Goal: Transaction & Acquisition: Purchase product/service

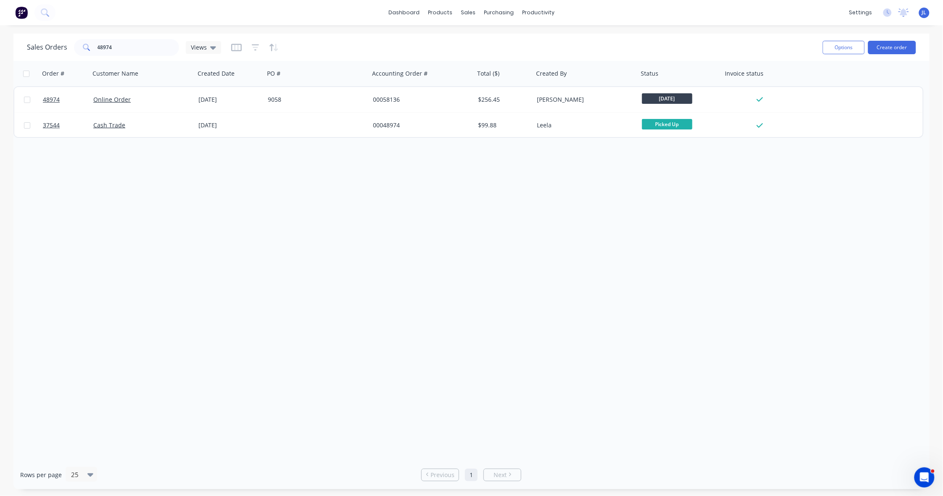
drag, startPoint x: 95, startPoint y: 222, endPoint x: 102, endPoint y: 213, distance: 11.1
click at [95, 222] on div "Order # Customer Name Created Date PO # Accounting Order # Total ($) Created By…" at bounding box center [471, 260] width 916 height 399
drag, startPoint x: 495, startPoint y: 57, endPoint x: 466, endPoint y: 58, distance: 29.9
click at [495, 57] on div "Customers" at bounding box center [497, 57] width 30 height 8
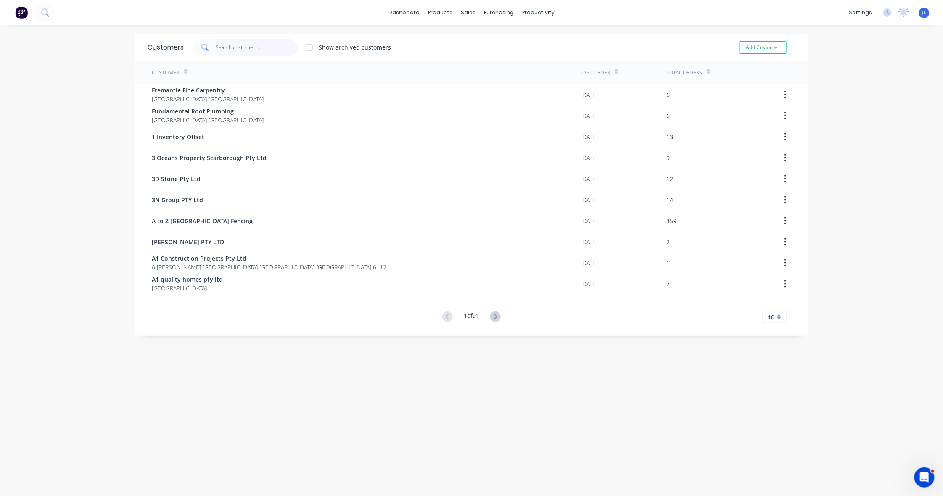
click at [274, 48] on input "text" at bounding box center [257, 47] width 82 height 17
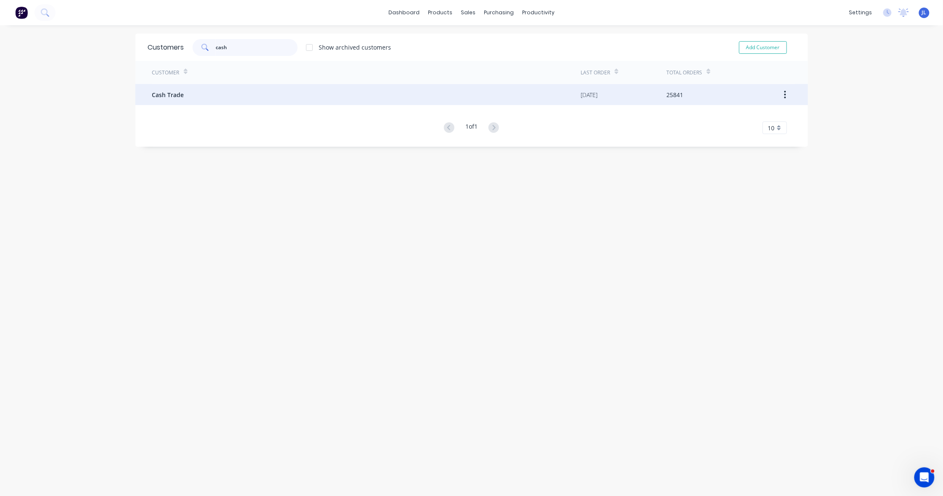
type input "cash"
click at [268, 100] on div "Cash Trade" at bounding box center [366, 94] width 429 height 21
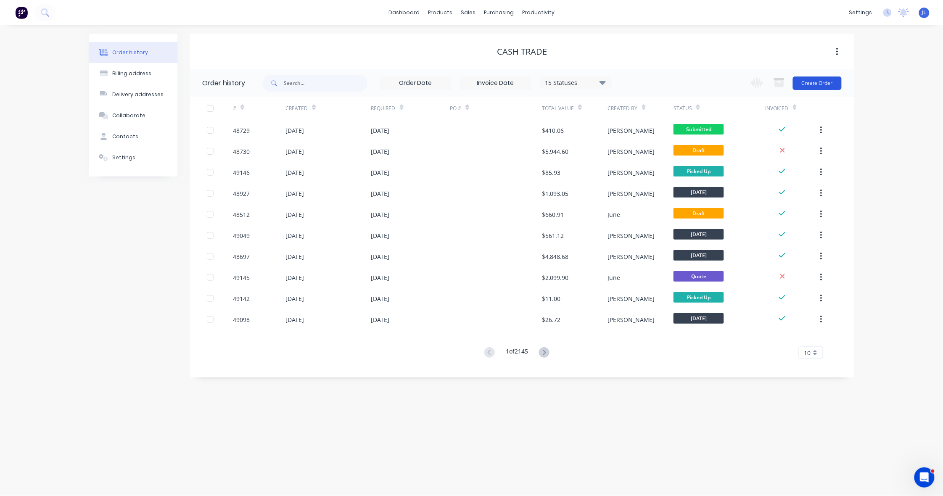
click at [837, 83] on button "Create Order" at bounding box center [817, 83] width 49 height 13
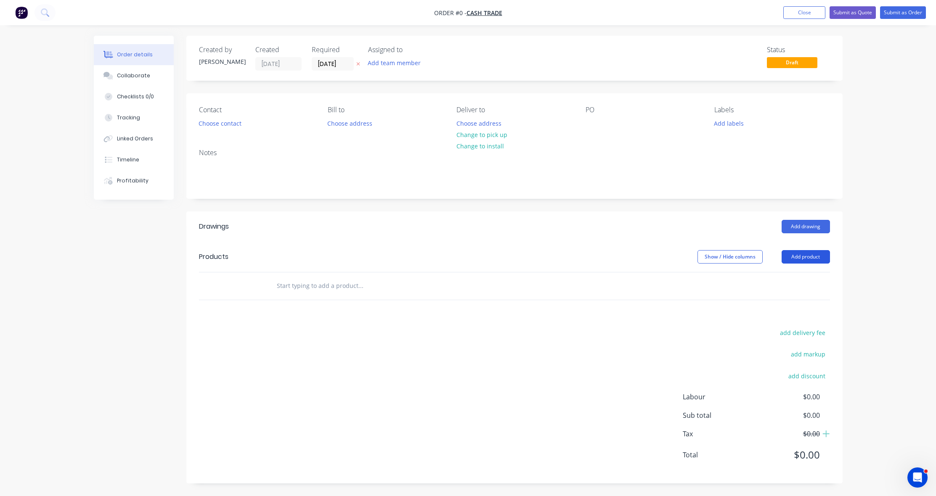
click at [818, 255] on button "Add product" at bounding box center [805, 256] width 48 height 13
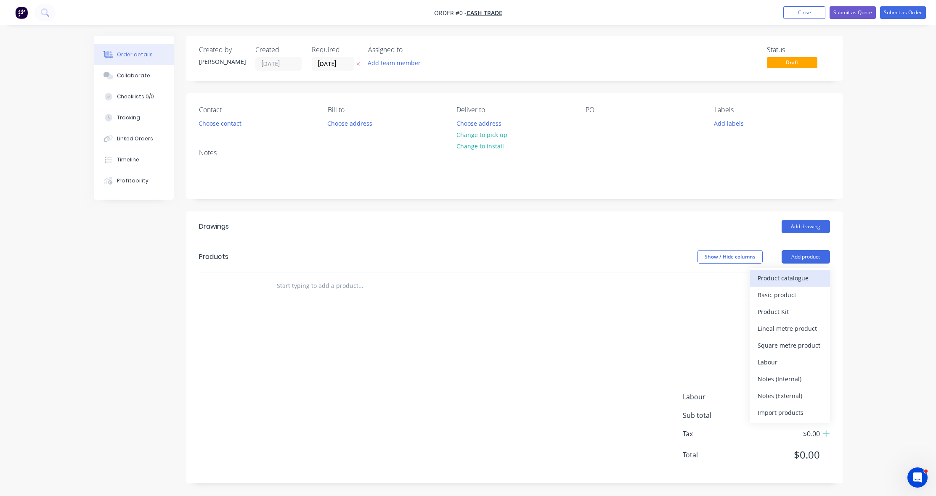
click at [800, 278] on div "Product catalogue" at bounding box center [789, 278] width 65 height 12
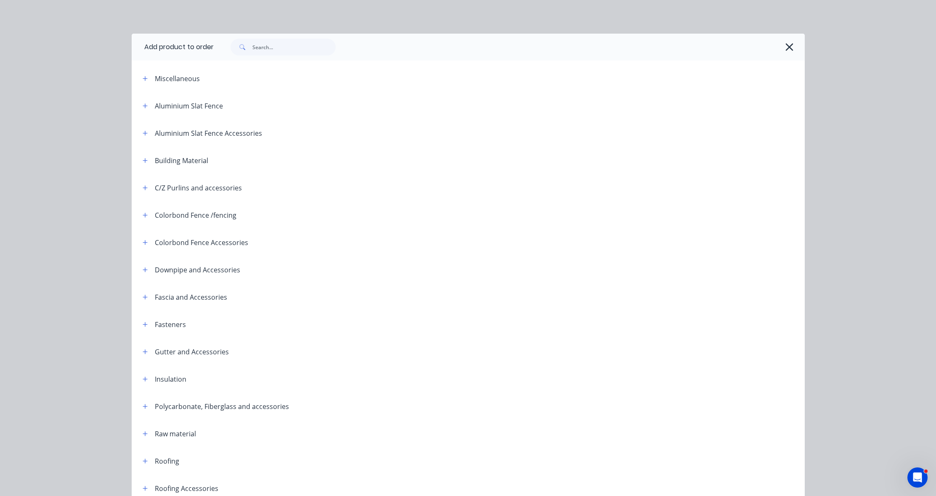
click at [280, 47] on div at bounding box center [509, 47] width 591 height 27
click at [282, 43] on input "text" at bounding box center [293, 47] width 83 height 17
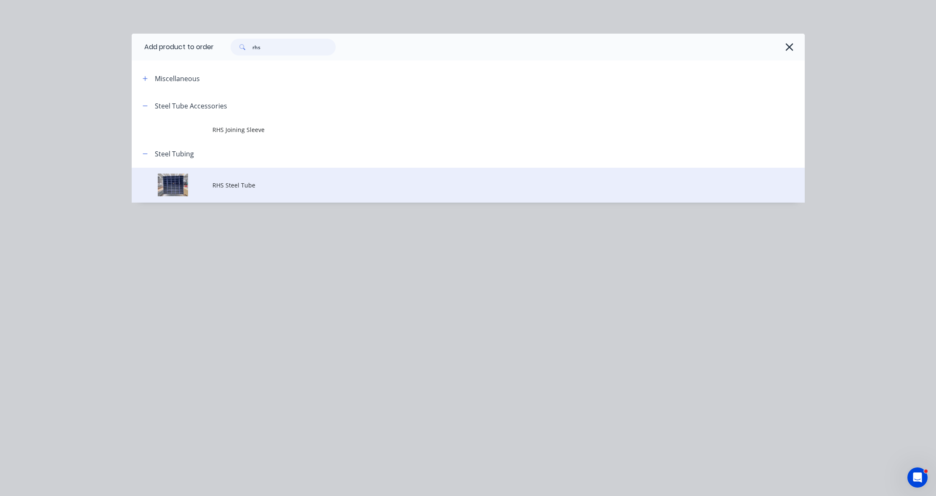
type input "rhs"
click at [288, 189] on span "RHS Steel Tube" at bounding box center [449, 185] width 474 height 9
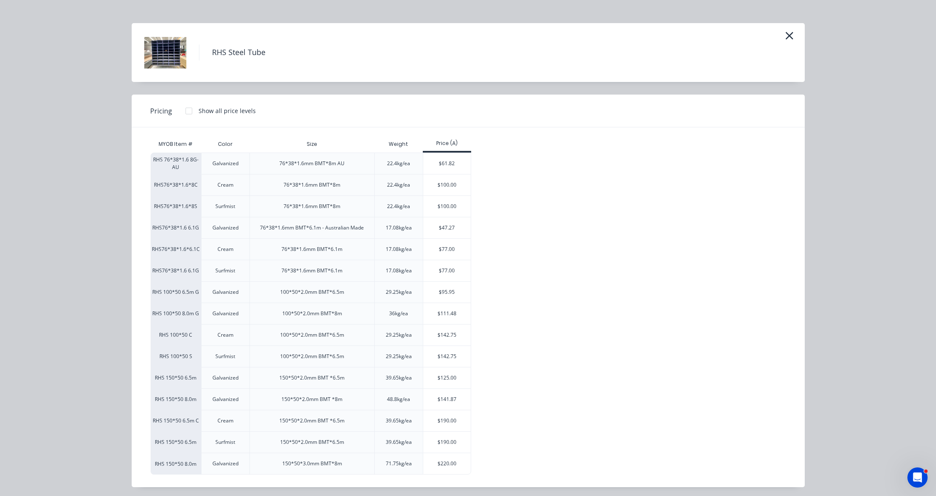
scroll to position [15, 0]
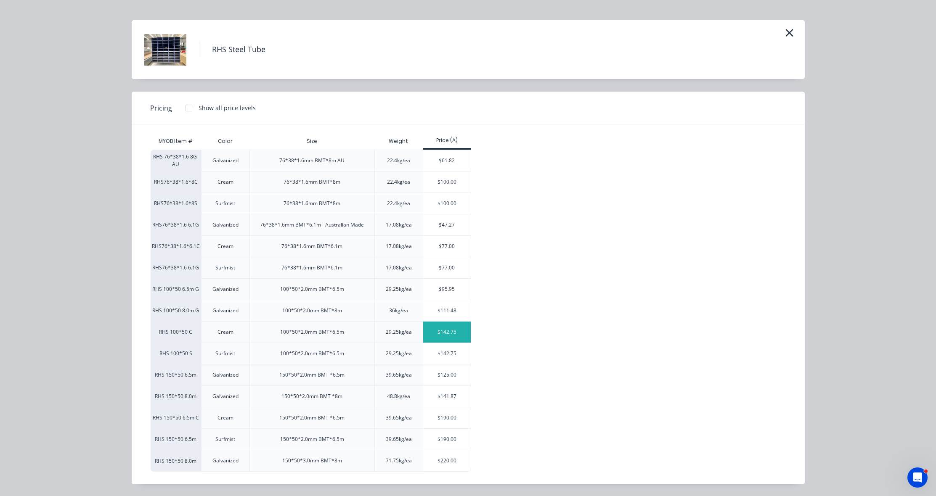
click at [462, 323] on div "$142.75" at bounding box center [447, 332] width 48 height 21
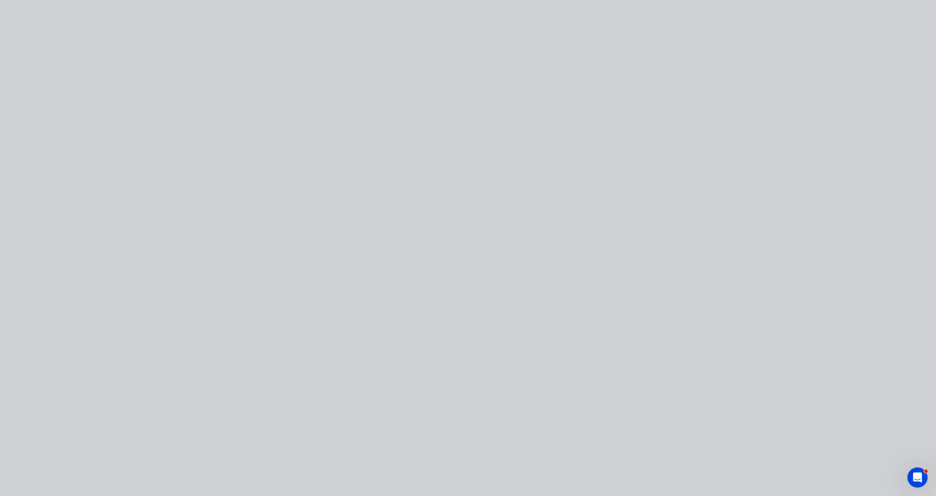
scroll to position [0, 0]
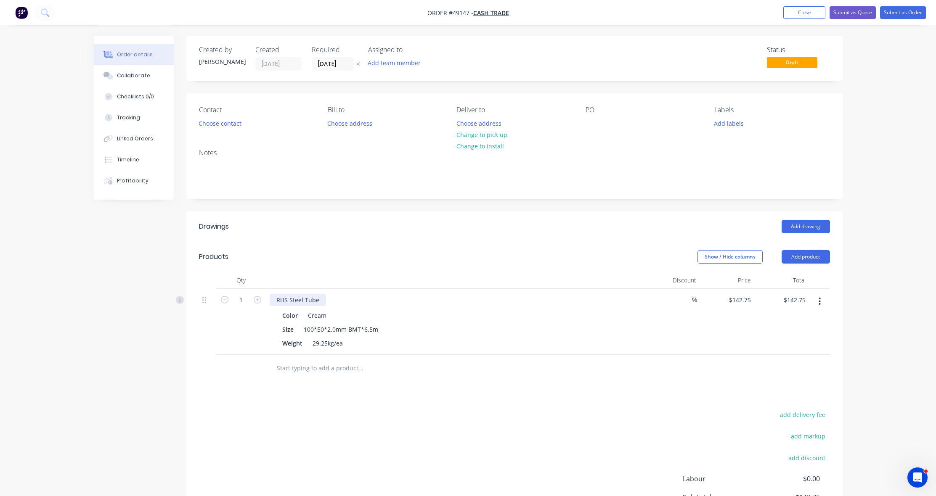
click at [317, 299] on div "RHS Steel Tube" at bounding box center [298, 300] width 56 height 12
click at [318, 372] on input "text" at bounding box center [360, 368] width 168 height 17
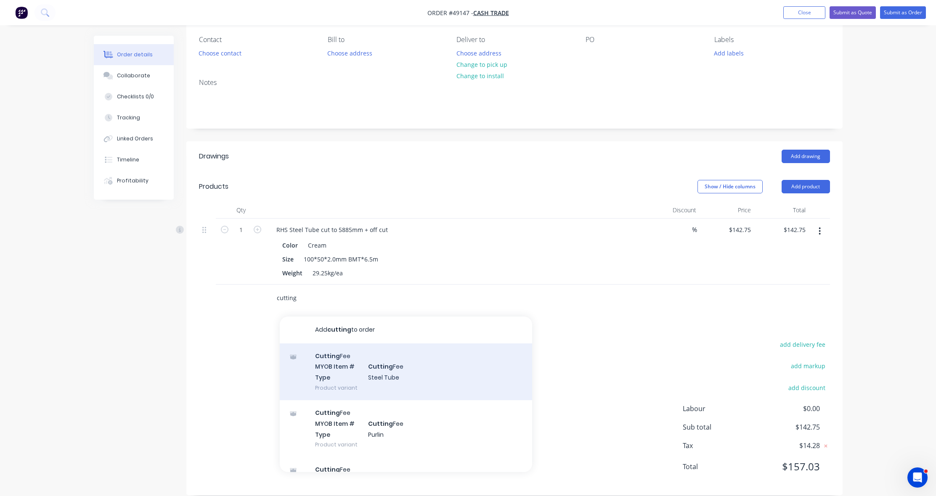
scroll to position [82, 0]
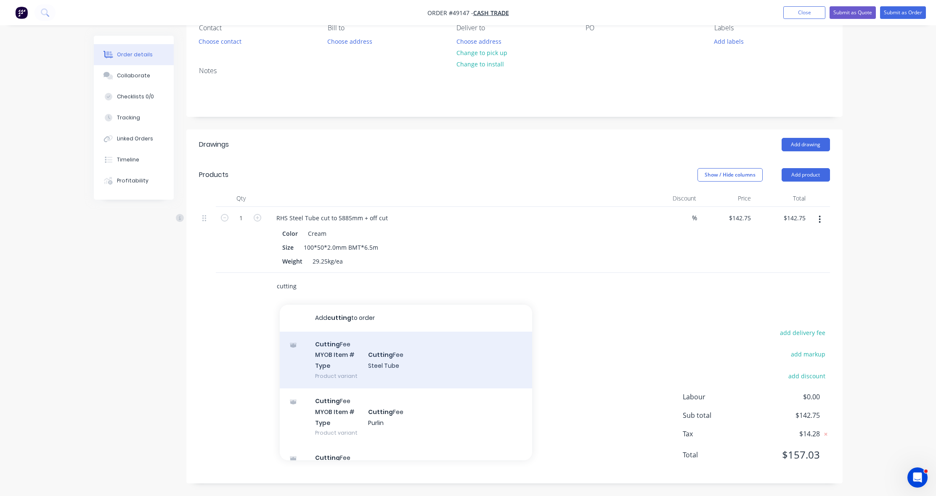
type input "cutting"
click at [370, 354] on div "Cutting Fee MYOB Item # Cutting Fee Type Steel Tube Product variant" at bounding box center [406, 360] width 252 height 57
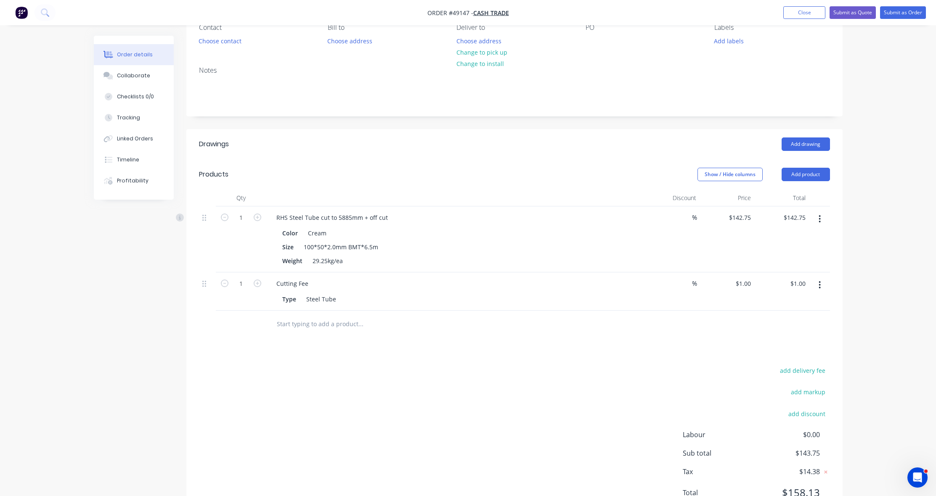
click at [493, 340] on div "Drawings Add drawing Products Show / Hide columns Add product Qty Discount Pric…" at bounding box center [514, 325] width 656 height 392
click at [470, 333] on div at bounding box center [417, 324] width 303 height 27
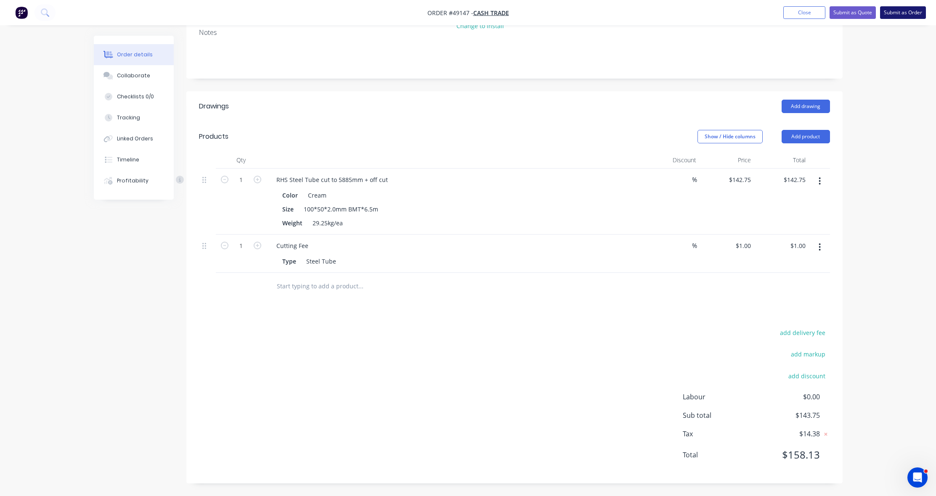
click at [913, 10] on button "Submit as Order" at bounding box center [903, 12] width 46 height 13
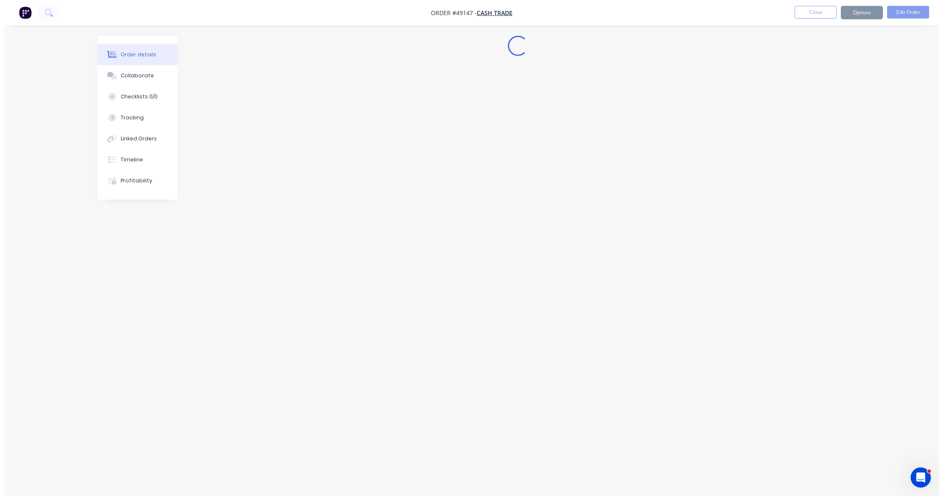
scroll to position [0, 0]
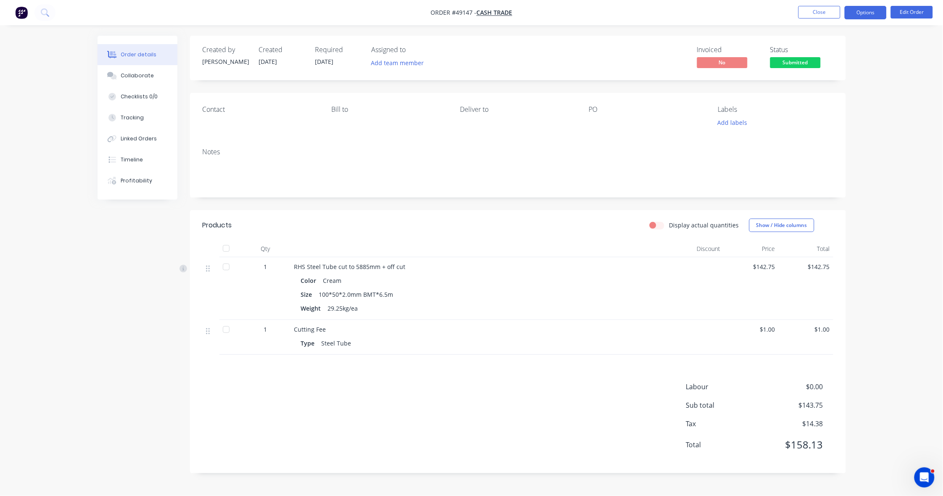
click at [869, 13] on button "Options" at bounding box center [866, 12] width 42 height 13
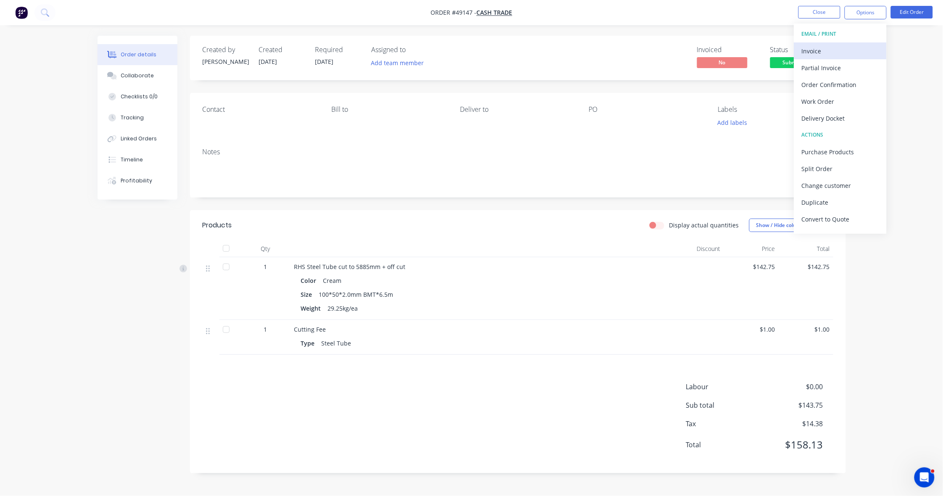
click at [855, 48] on div "Invoice" at bounding box center [840, 51] width 77 height 12
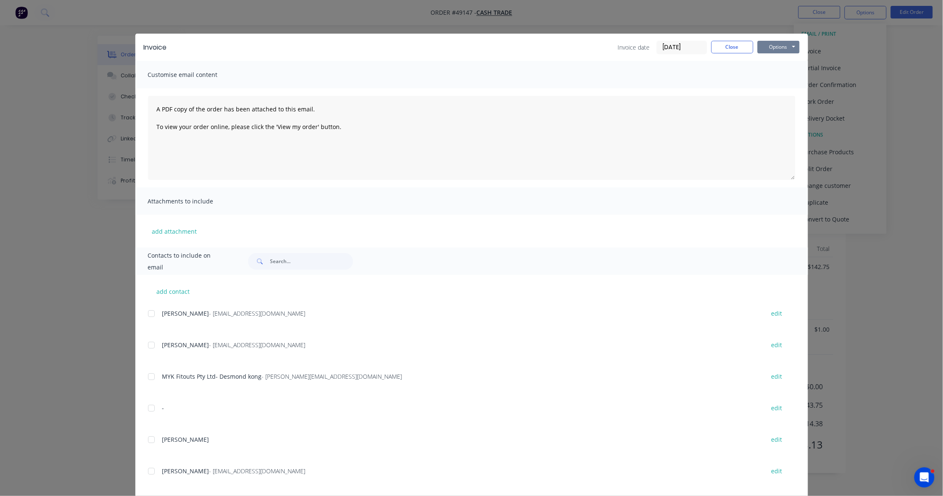
click at [793, 45] on button "Options" at bounding box center [779, 47] width 42 height 13
click at [780, 72] on button "Print" at bounding box center [785, 76] width 54 height 14
click at [709, 11] on div "Invoice Invoice date 11/09/25 Close Options Preview Print Email Customise email…" at bounding box center [471, 248] width 943 height 496
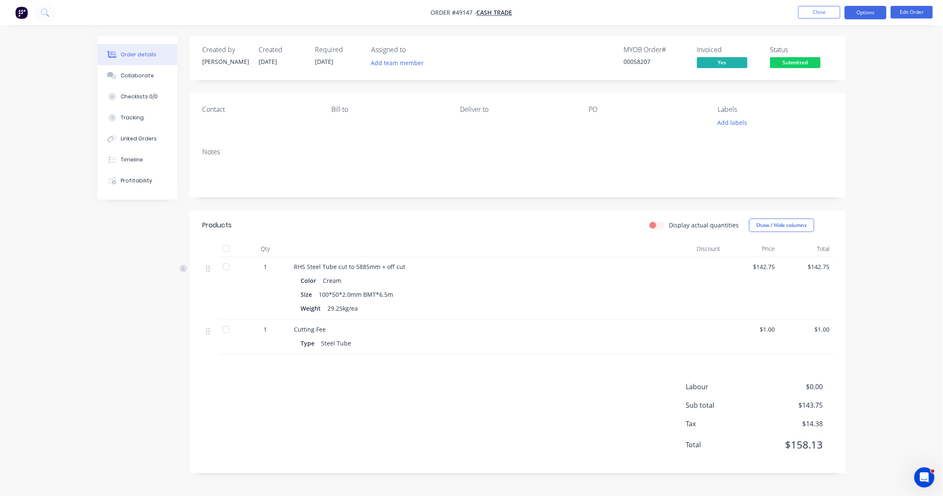
click at [876, 13] on button "Options" at bounding box center [866, 12] width 42 height 13
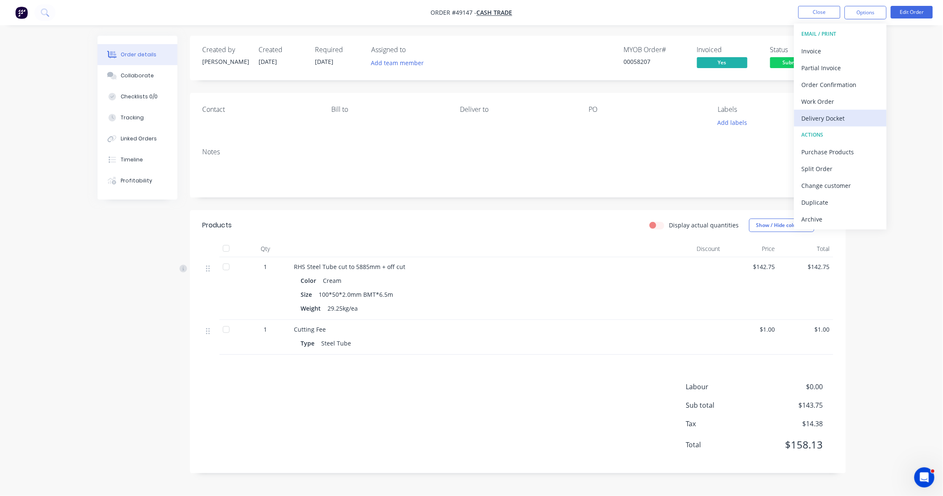
click at [827, 119] on div "Delivery Docket" at bounding box center [840, 118] width 77 height 12
click at [831, 79] on div "Without pricing" at bounding box center [840, 85] width 77 height 12
click at [787, 66] on span "Submitted" at bounding box center [795, 62] width 50 height 11
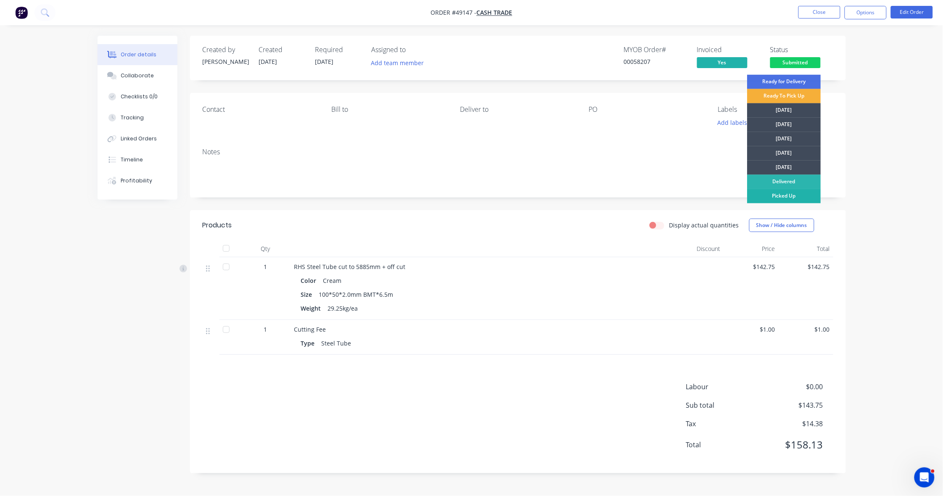
click at [787, 192] on div "Picked Up" at bounding box center [785, 196] width 74 height 14
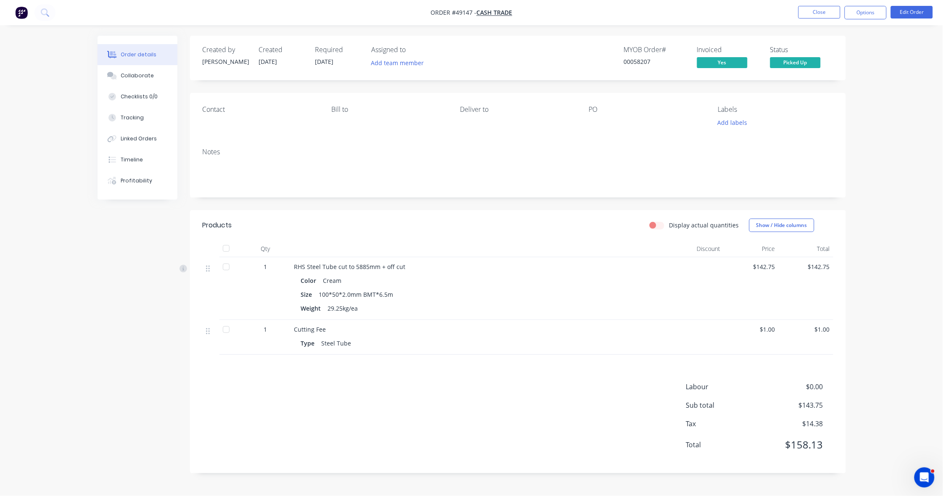
click at [34, 76] on div "Order details Collaborate Checklists 0/0 Tracking Linked Orders Timeline Profit…" at bounding box center [471, 248] width 943 height 496
click at [816, 8] on button "Close" at bounding box center [820, 12] width 42 height 13
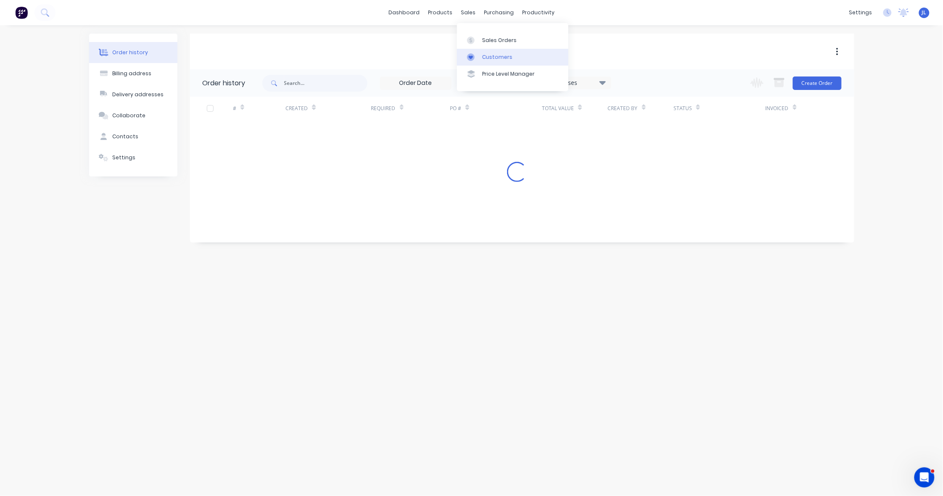
click at [483, 57] on div "Customers" at bounding box center [497, 57] width 30 height 8
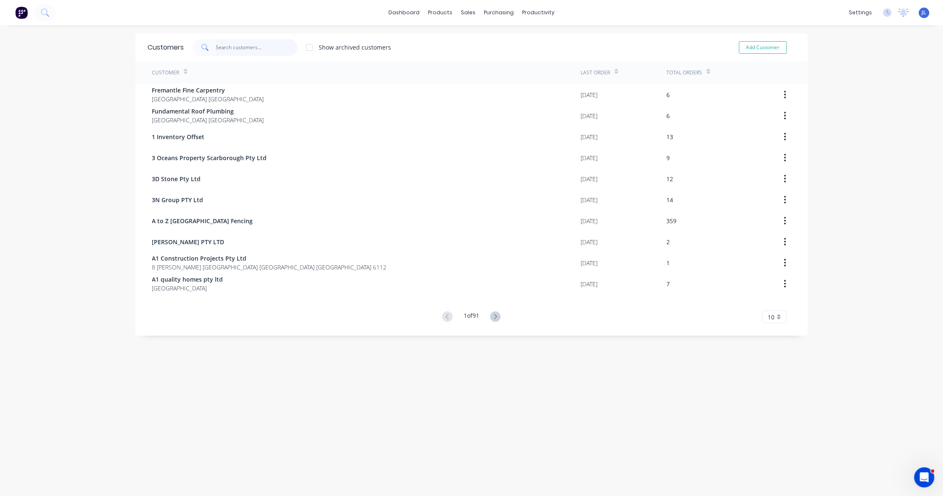
click at [230, 47] on input "text" at bounding box center [257, 47] width 82 height 17
